Goal: Task Accomplishment & Management: Use online tool/utility

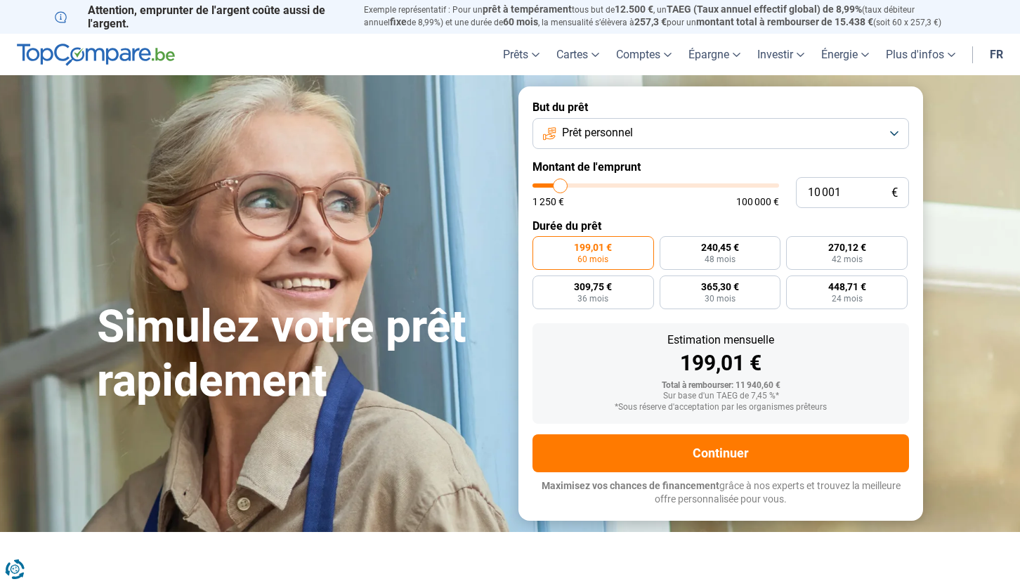
type input "75 750"
type input "75750"
click at [715, 183] on input "range" at bounding box center [656, 185] width 247 height 4
radio input "false"
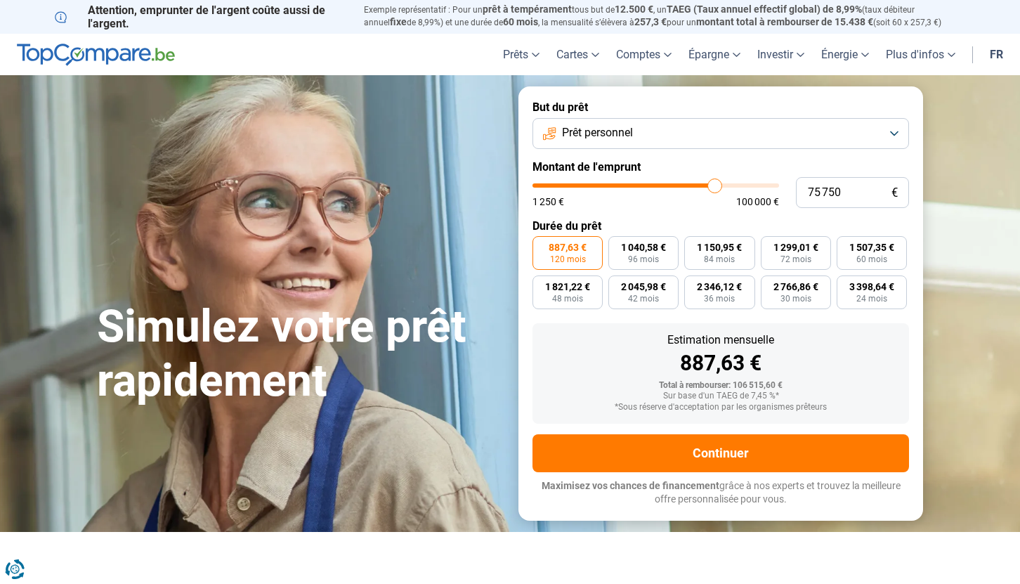
type input "52 750"
type input "52750"
click at [661, 185] on input "range" at bounding box center [656, 185] width 247 height 4
click at [653, 186] on input "range" at bounding box center [656, 185] width 247 height 4
type input "48 250"
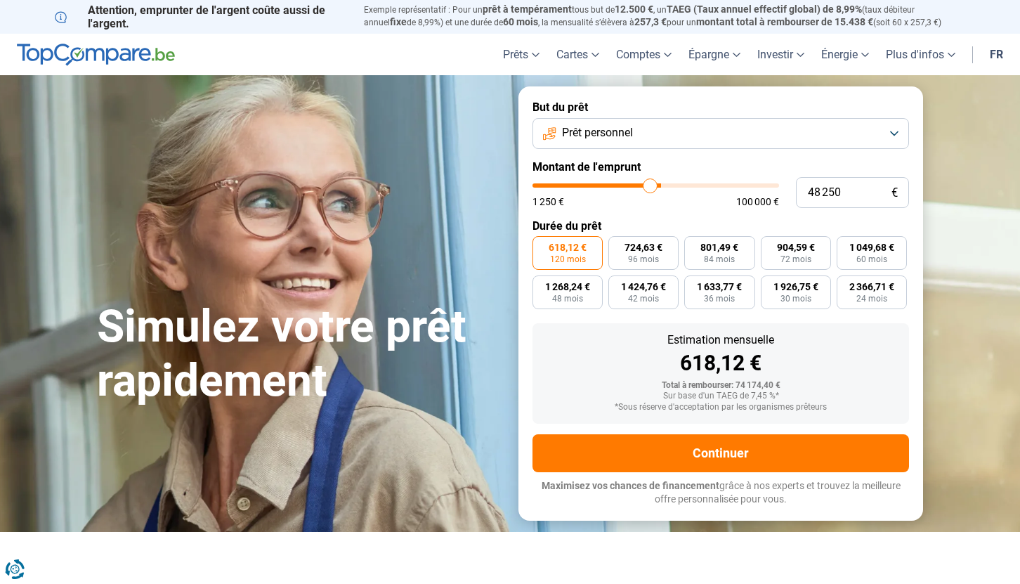
type input "48250"
click at [650, 185] on input "range" at bounding box center [656, 185] width 247 height 4
type input "43 250"
type input "43250"
click at [639, 188] on input "range" at bounding box center [656, 185] width 247 height 4
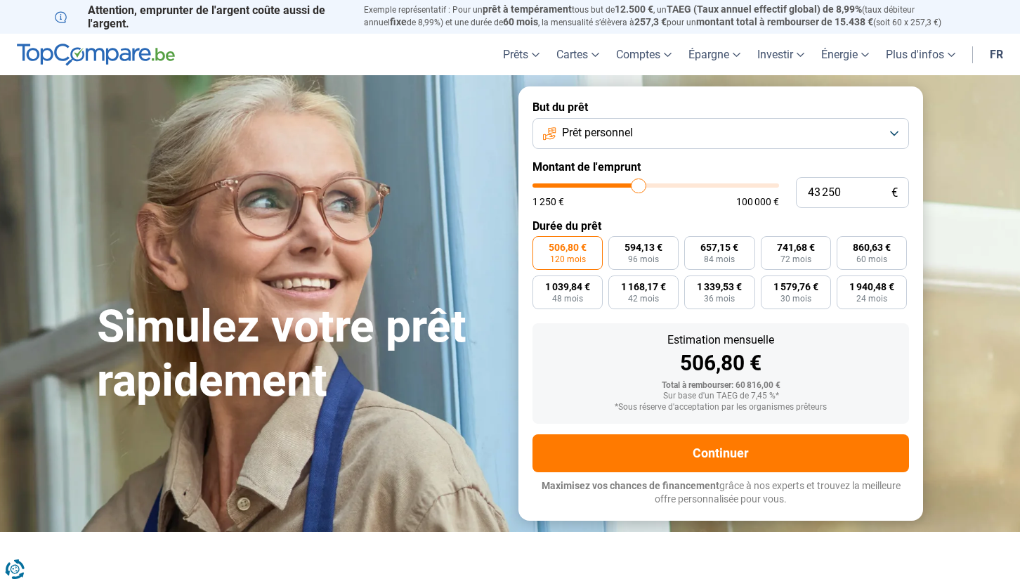
type input "44 500"
type input "44500"
type input "44 750"
type input "44750"
type input "45 000"
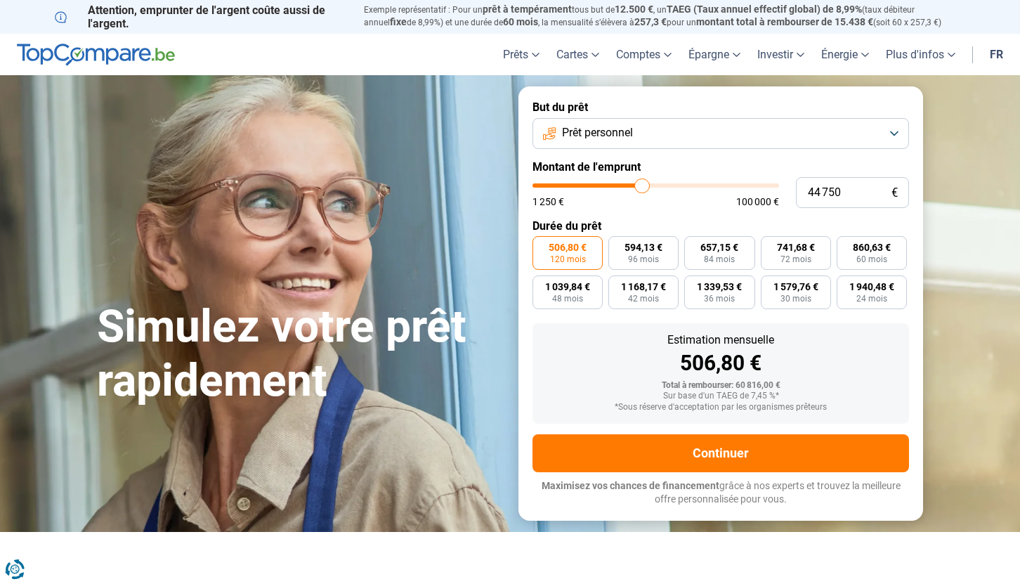
type input "45000"
type input "45 250"
type input "45250"
type input "45 500"
type input "45500"
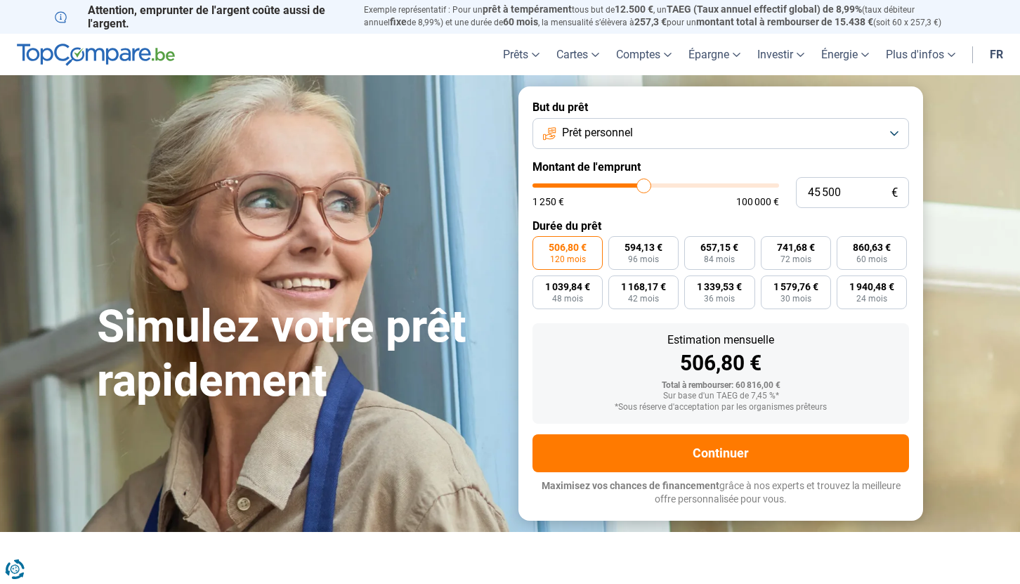
type input "45 750"
type input "45750"
type input "46 000"
type input "46000"
click at [645, 188] on input "range" at bounding box center [656, 185] width 247 height 4
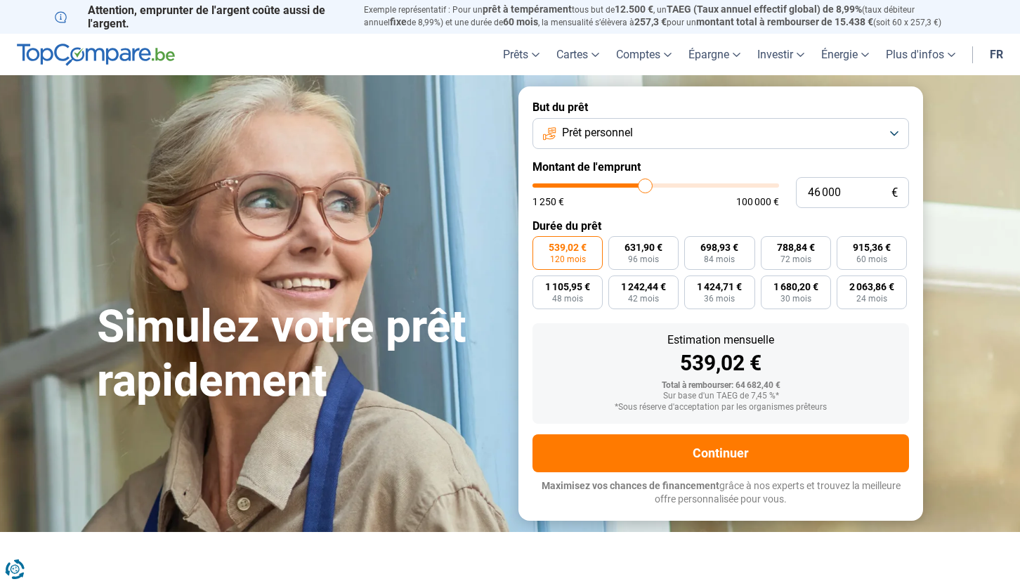
type input "45 750"
type input "45750"
type input "45 500"
type input "45500"
type input "45 250"
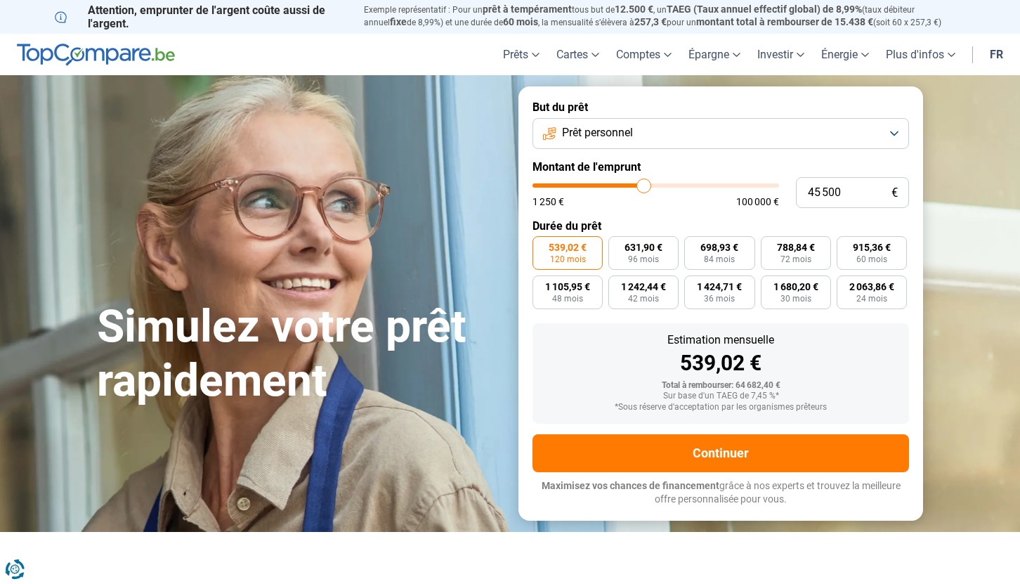
type input "45250"
type input "44 750"
type input "44750"
type input "44 500"
type input "44500"
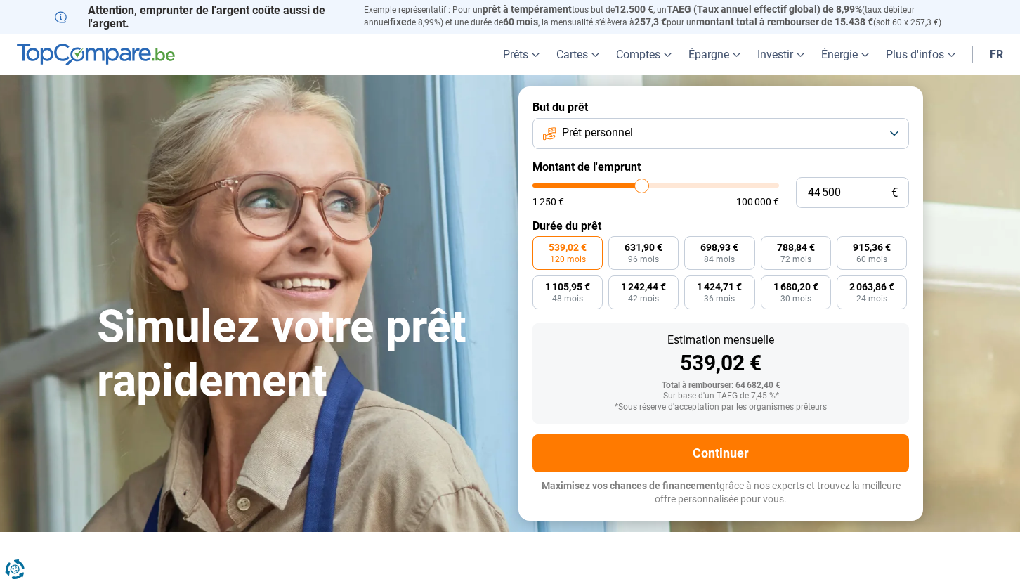
type input "44 000"
type input "44000"
type input "43 750"
type input "43750"
type input "43 500"
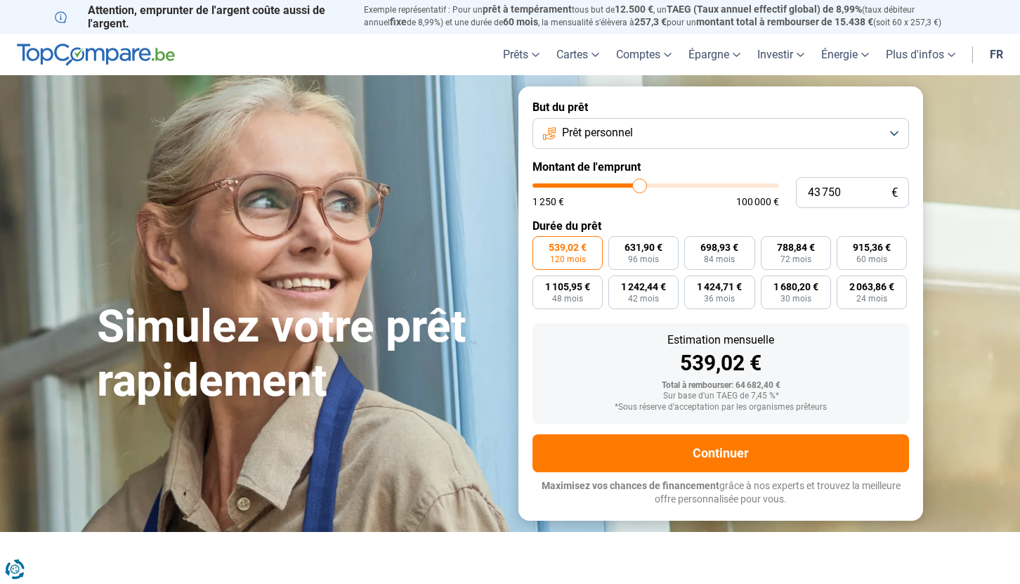
type input "43500"
type input "43 250"
type input "43250"
type input "43 000"
type input "43000"
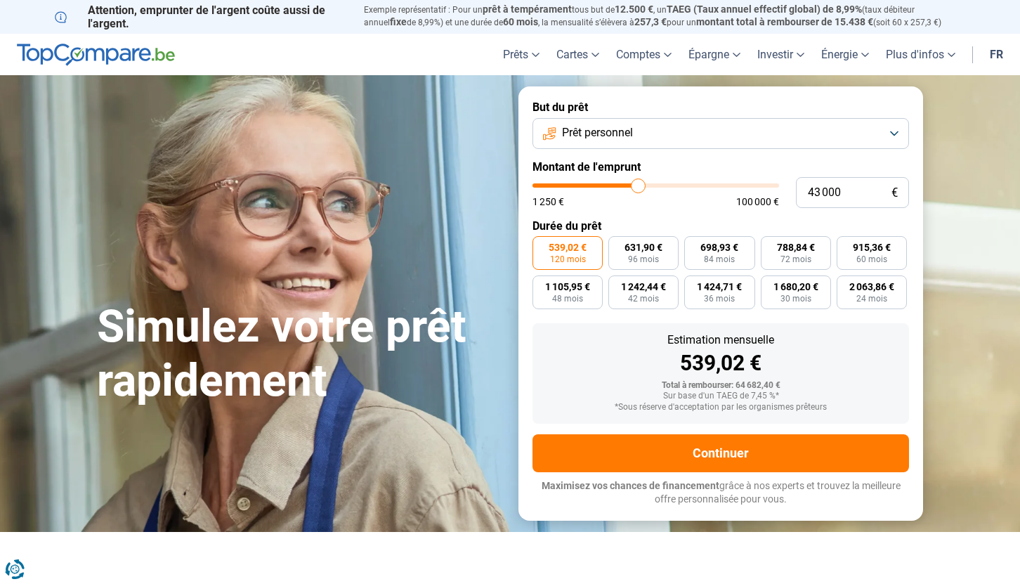
type input "42 500"
type input "42500"
type input "42 250"
type input "42250"
type input "41 750"
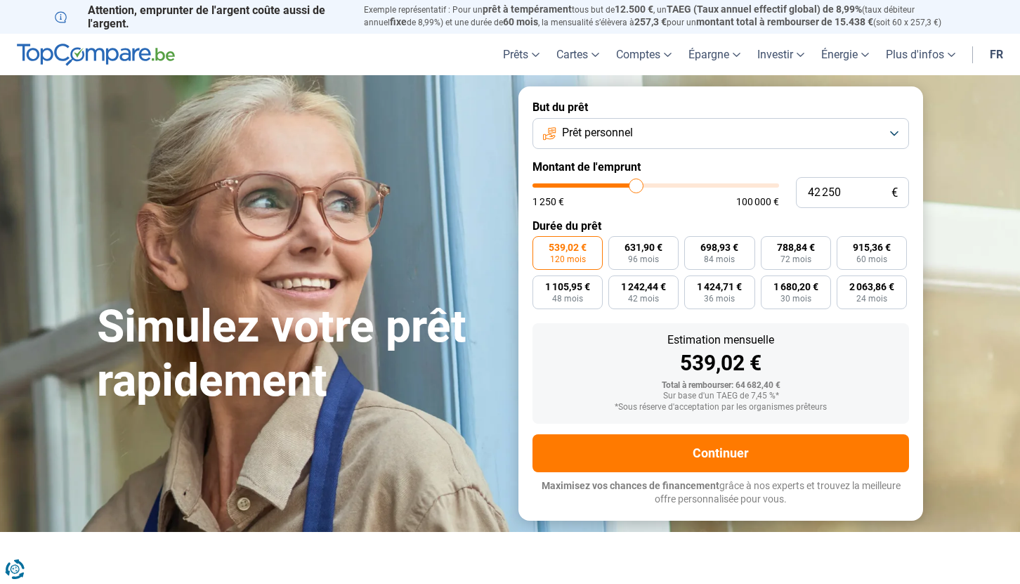
type input "41750"
type input "41 250"
type input "41250"
type input "41 000"
type input "41000"
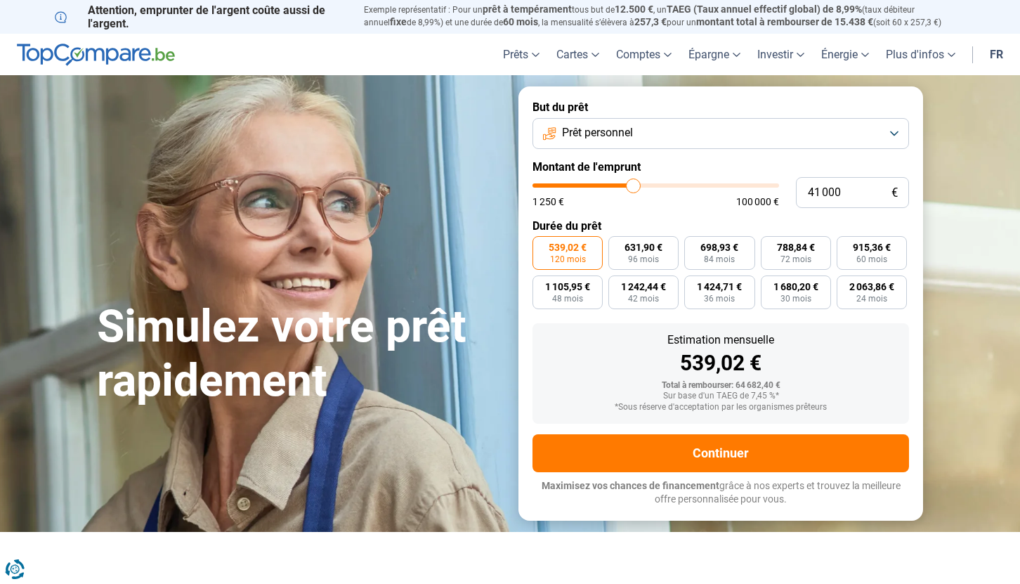
type input "40 750"
drag, startPoint x: 645, startPoint y: 188, endPoint x: 632, endPoint y: 188, distance: 12.6
type input "40750"
click at [632, 188] on input "range" at bounding box center [656, 185] width 247 height 4
type input "40 500"
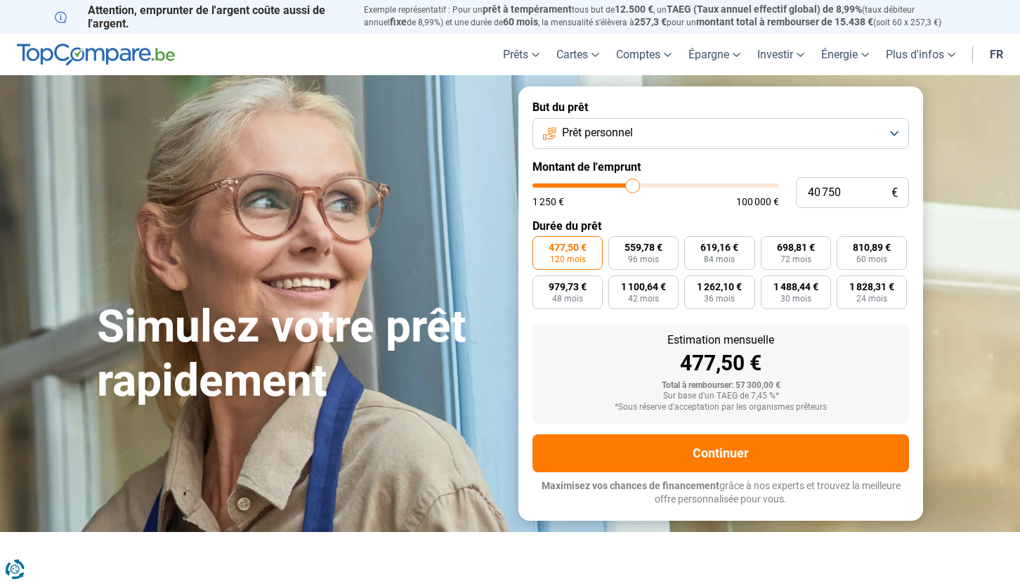
type input "40500"
type input "40 000"
type input "40000"
type input "39 500"
type input "39500"
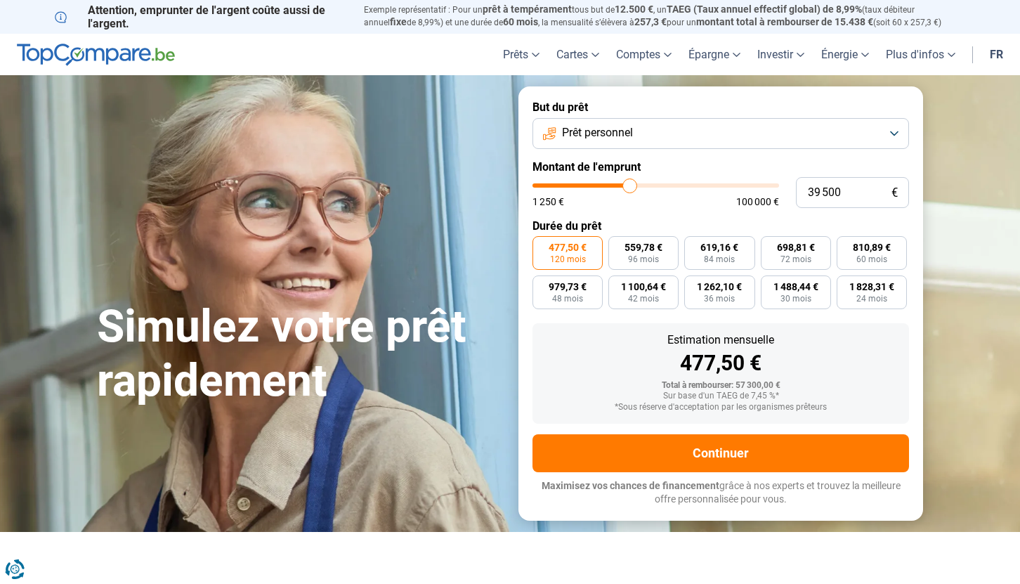
type input "39 250"
type input "39250"
type input "38 750"
type input "38750"
click at [627, 188] on input "range" at bounding box center [656, 185] width 247 height 4
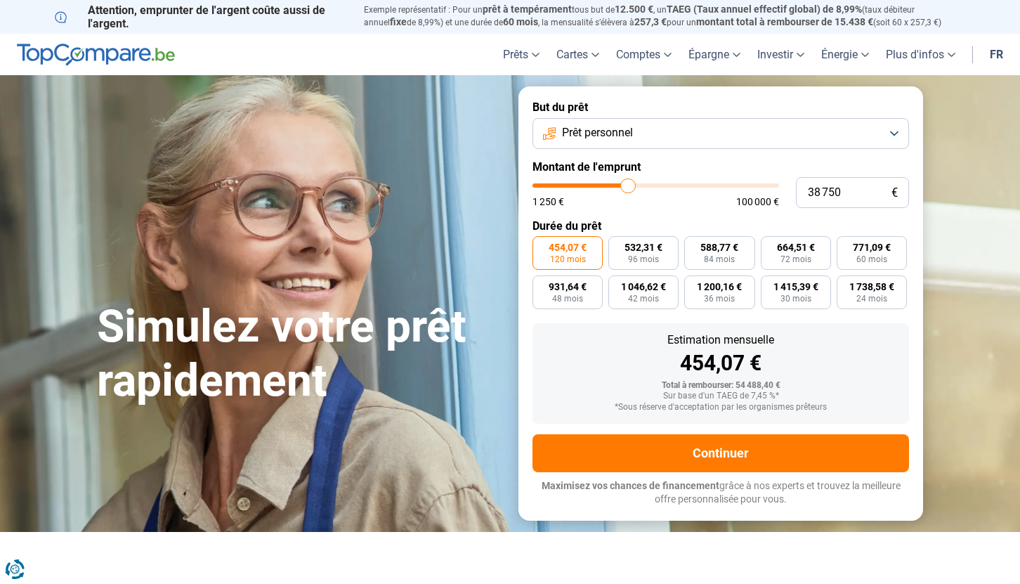
click at [620, 187] on input "range" at bounding box center [656, 185] width 247 height 4
type input "33 500"
type input "33500"
click at [615, 186] on input "range" at bounding box center [656, 185] width 247 height 4
click at [622, 186] on input "range" at bounding box center [656, 185] width 247 height 4
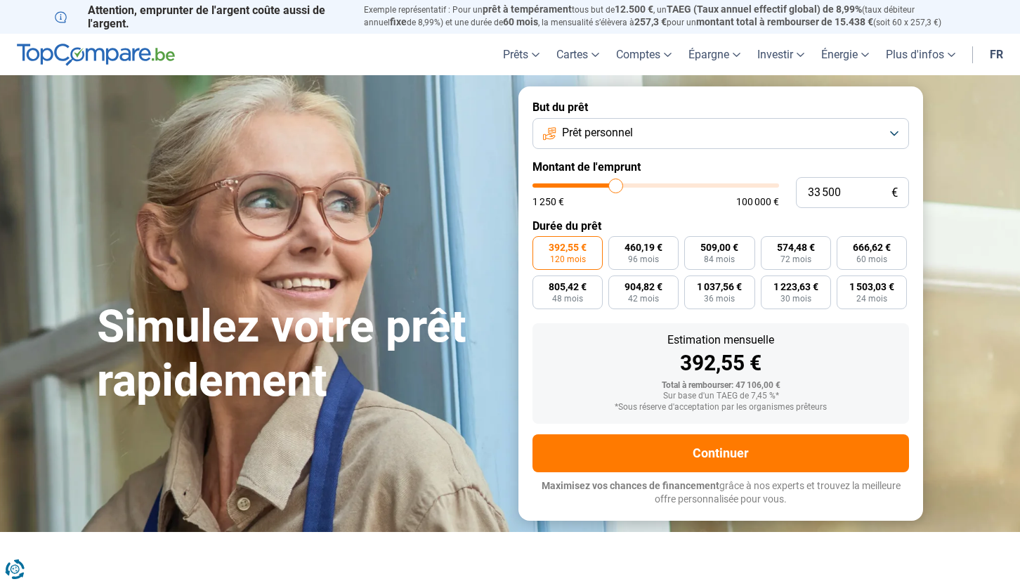
type input "36 250"
type input "36250"
type input "36 000"
type input "36000"
click at [622, 186] on input "range" at bounding box center [656, 185] width 247 height 4
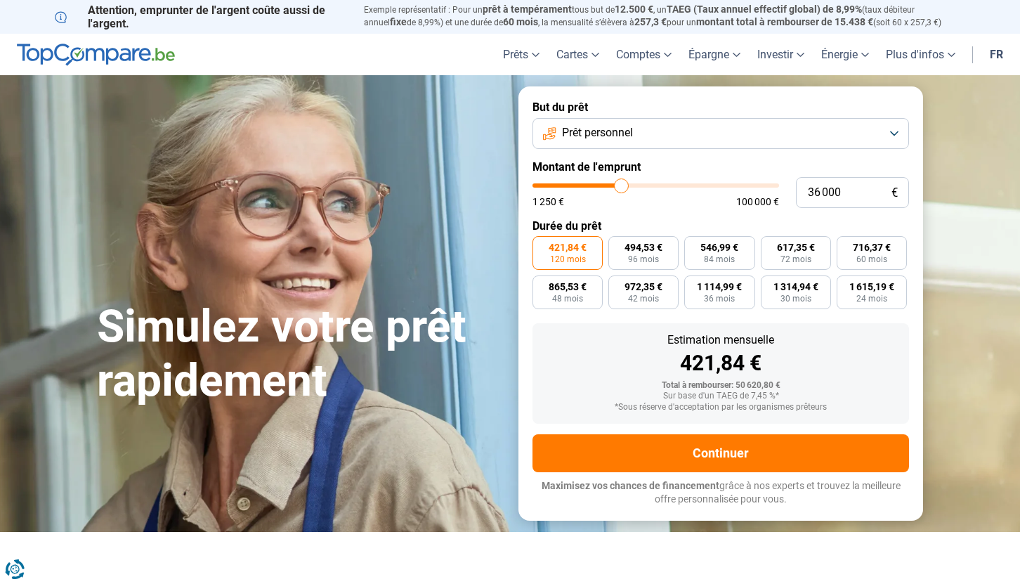
type input "34 500"
type input "34500"
type input "34 750"
type input "34750"
type input "35 000"
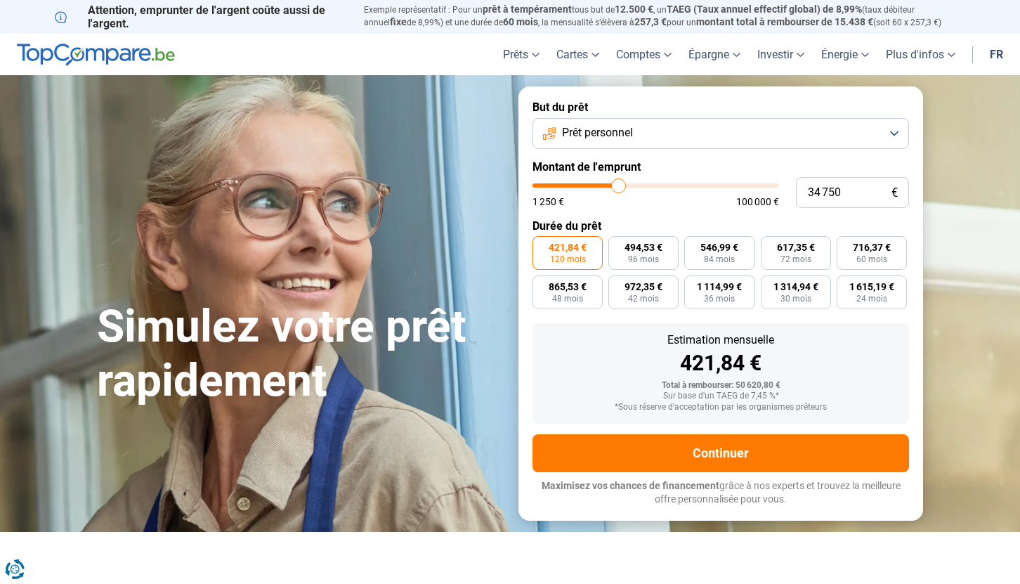
type input "35000"
type input "34 750"
type input "34750"
click at [618, 186] on input "range" at bounding box center [656, 185] width 247 height 4
type input "35 000"
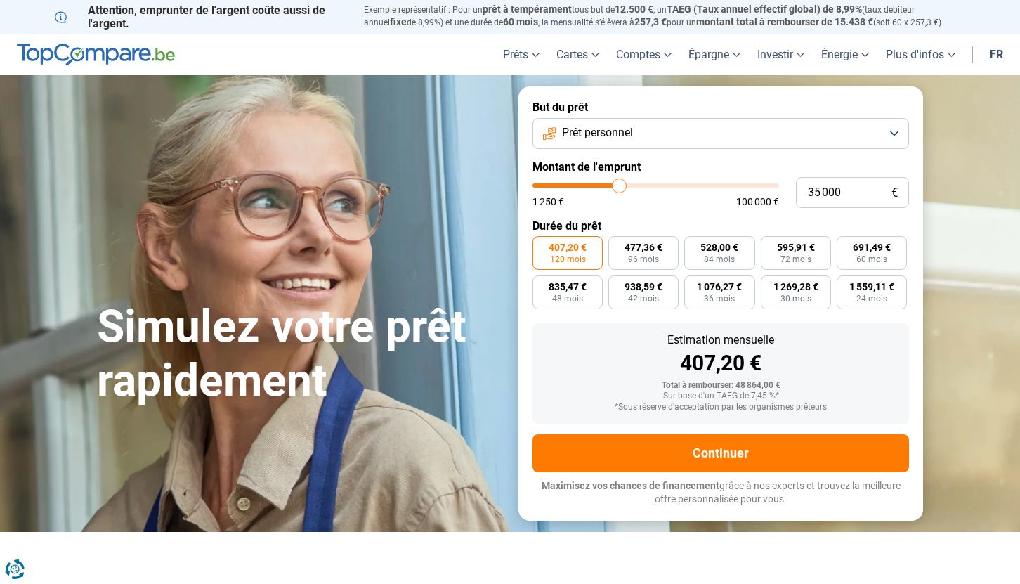
type input "35000"
click at [619, 186] on input "range" at bounding box center [656, 185] width 247 height 4
type input "38 000"
type input "38000"
click at [626, 188] on input "range" at bounding box center [656, 185] width 247 height 4
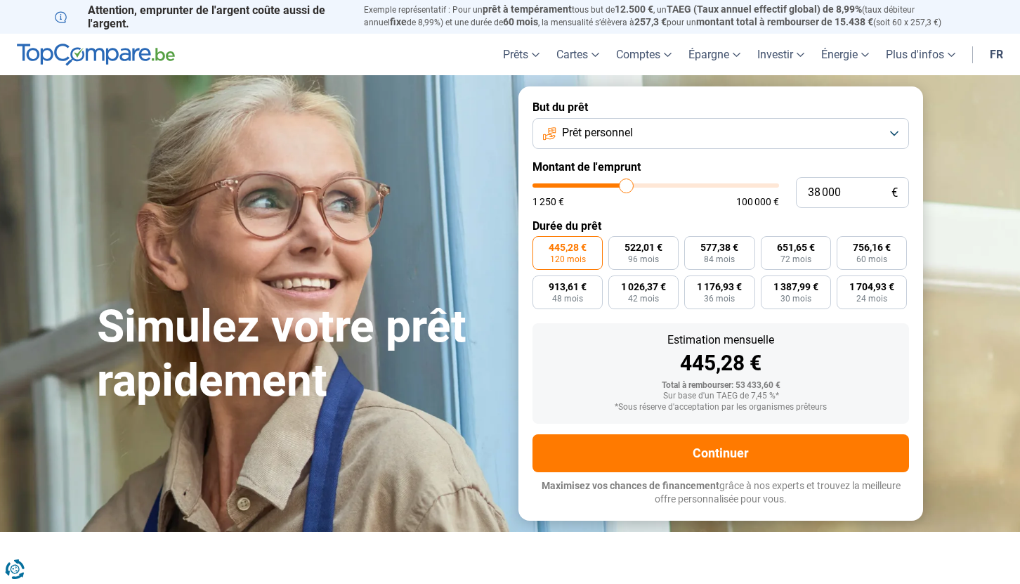
click at [631, 188] on input "range" at bounding box center [656, 185] width 247 height 4
type input "41 750"
type input "41750"
click at [635, 188] on input "range" at bounding box center [656, 185] width 247 height 4
type input "41 500"
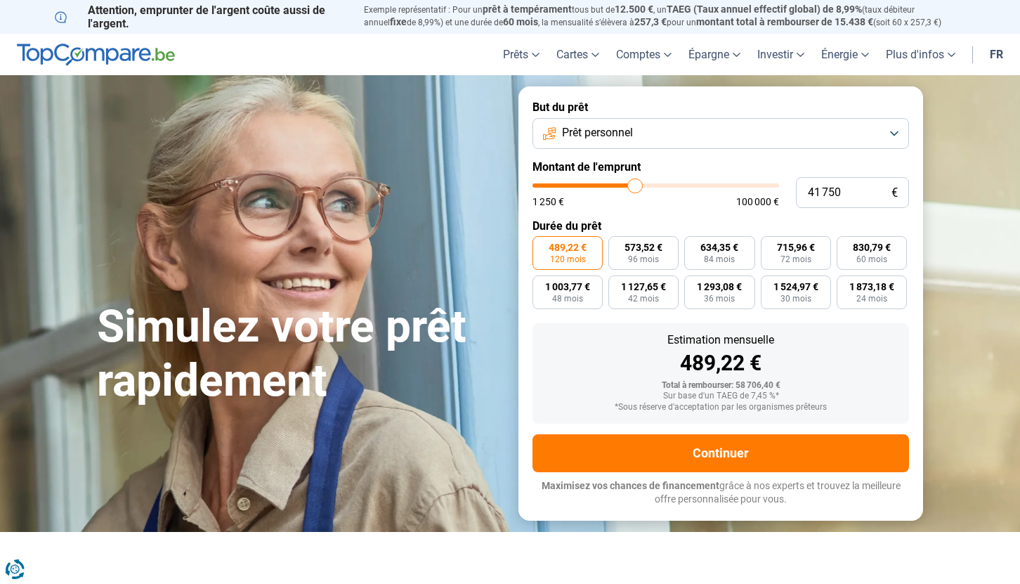
type input "41500"
type input "41 250"
type input "41250"
type input "41 000"
type input "41000"
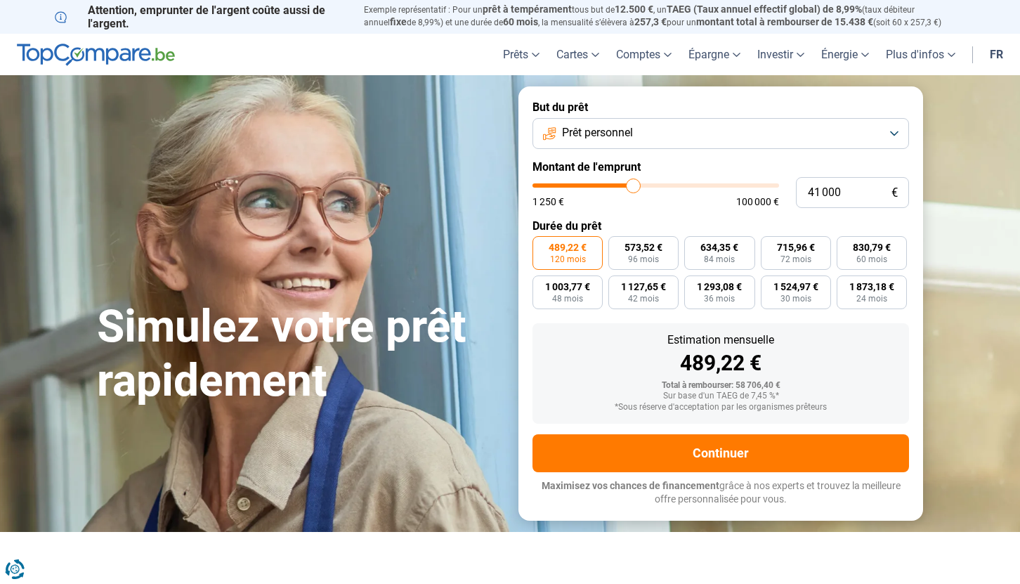
type input "40 750"
type input "40750"
type input "40 500"
type input "40500"
type input "40 250"
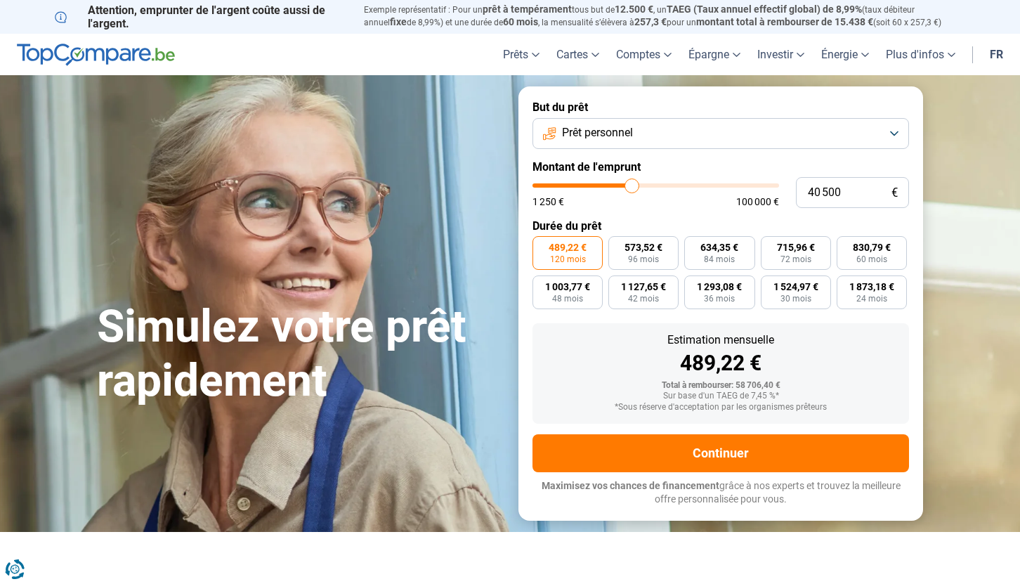
type input "40250"
type input "40 000"
type input "40000"
click at [631, 188] on input "range" at bounding box center [656, 185] width 247 height 4
